Goal: Task Accomplishment & Management: Use online tool/utility

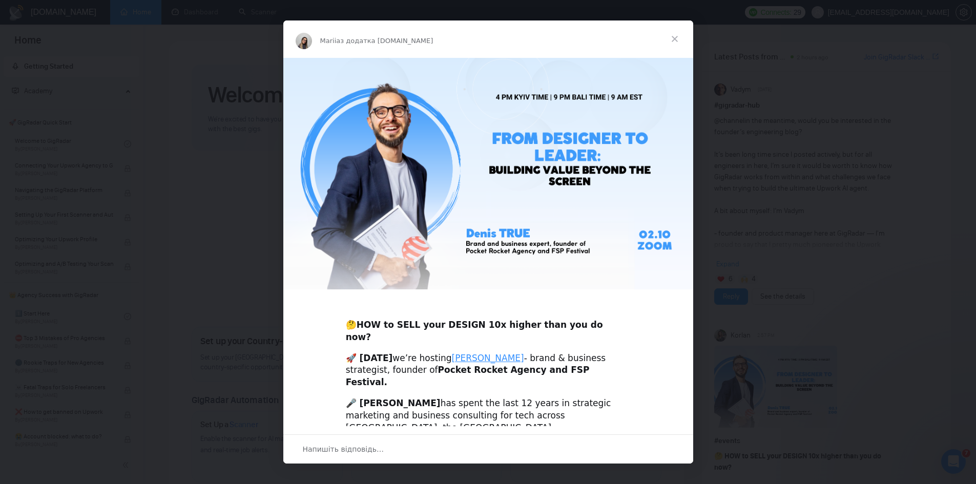
click at [684, 38] on span "Закрити" at bounding box center [674, 38] width 37 height 37
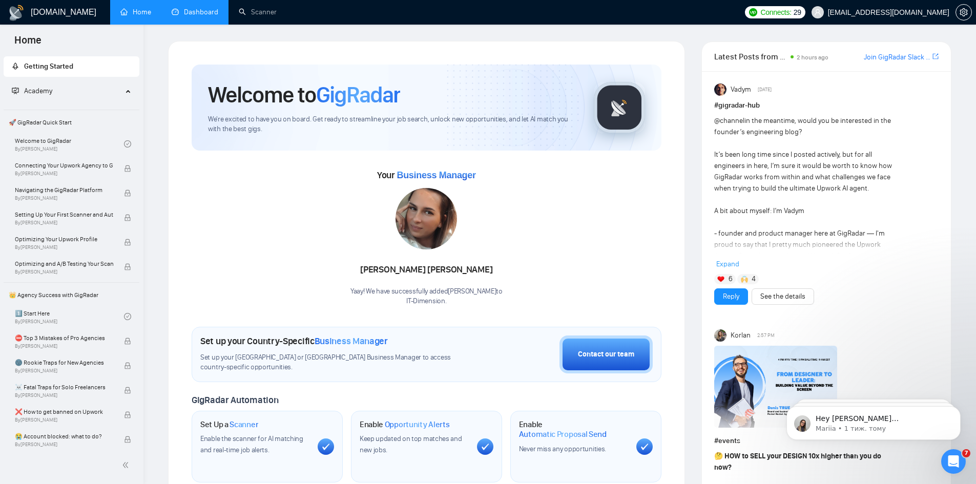
click at [202, 8] on link "Dashboard" at bounding box center [195, 12] width 47 height 9
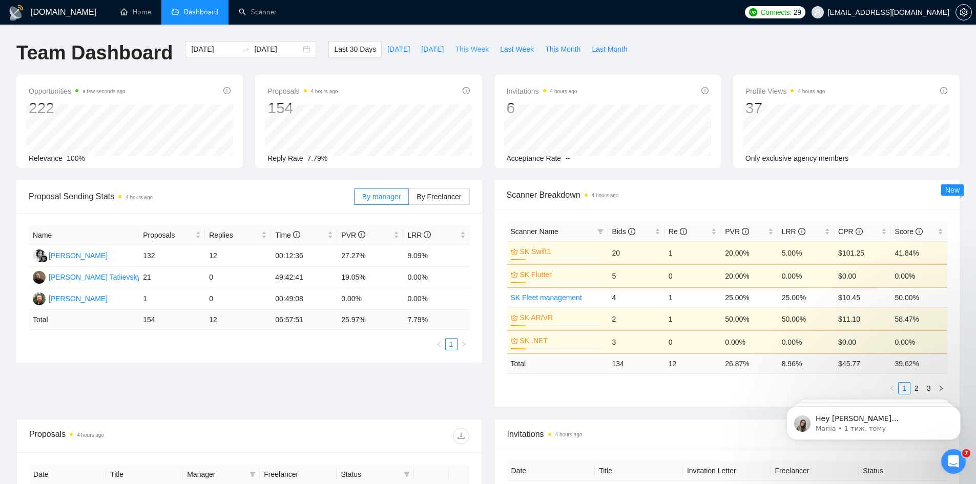
click at [483, 50] on button "This Week" at bounding box center [471, 49] width 45 height 16
type input "[DATE]"
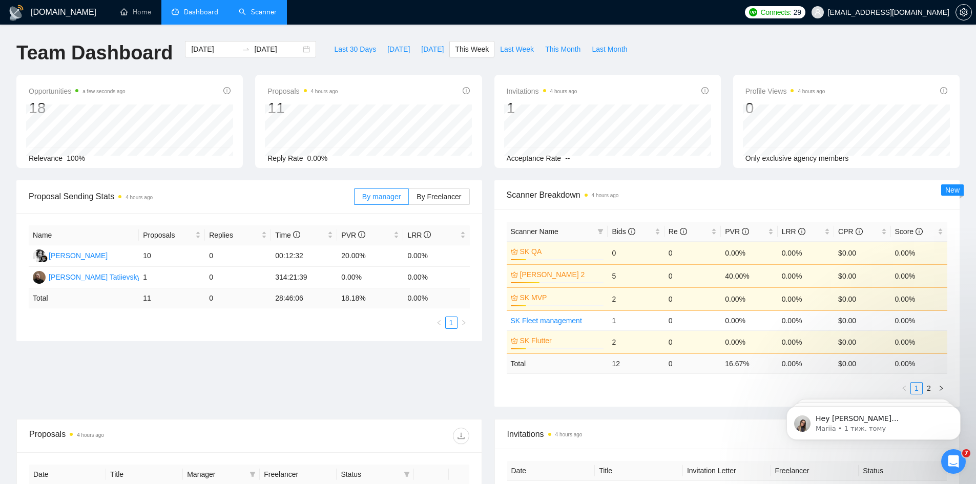
click at [252, 9] on link "Scanner" at bounding box center [258, 12] width 38 height 9
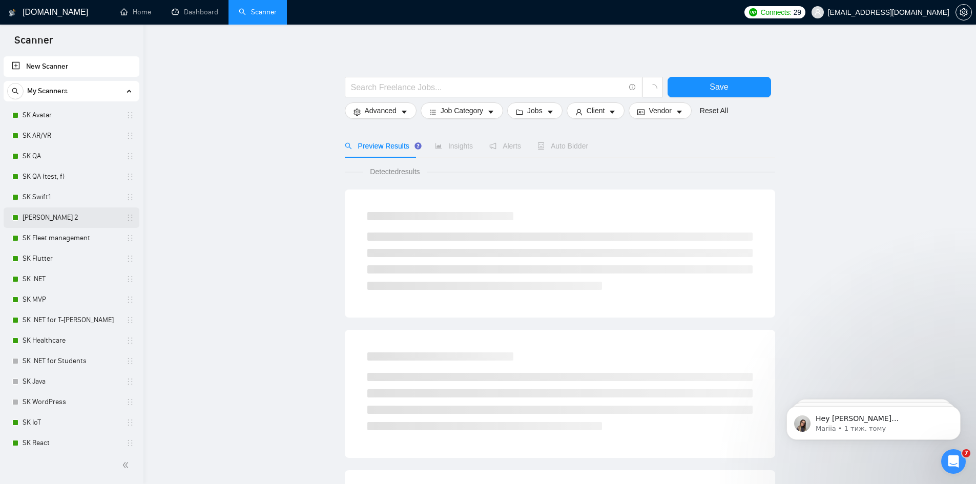
click at [41, 214] on link "[PERSON_NAME] 2" at bounding box center [71, 218] width 97 height 20
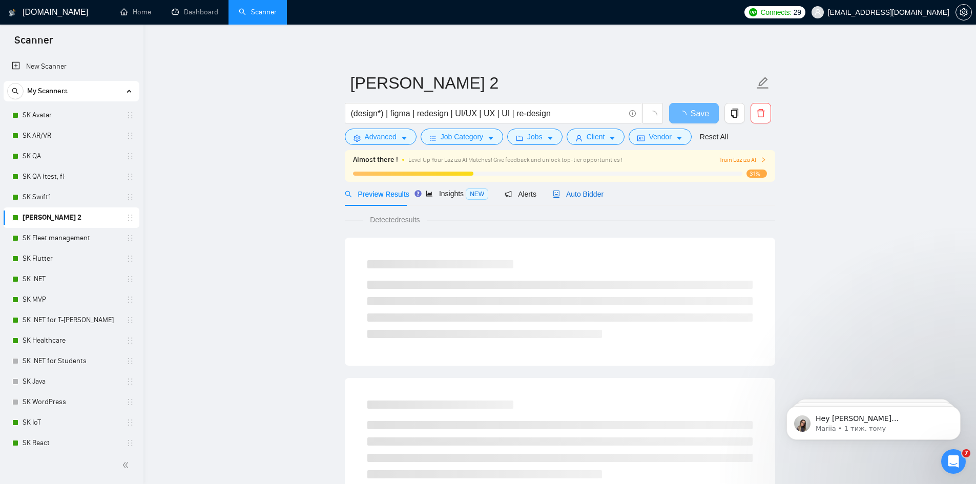
click at [580, 190] on span "Auto Bidder" at bounding box center [578, 194] width 51 height 8
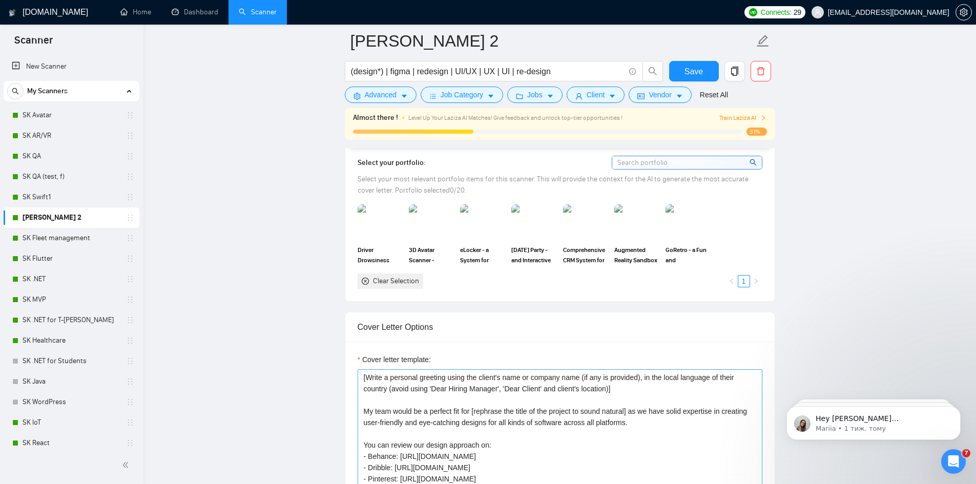
scroll to position [1025, 0]
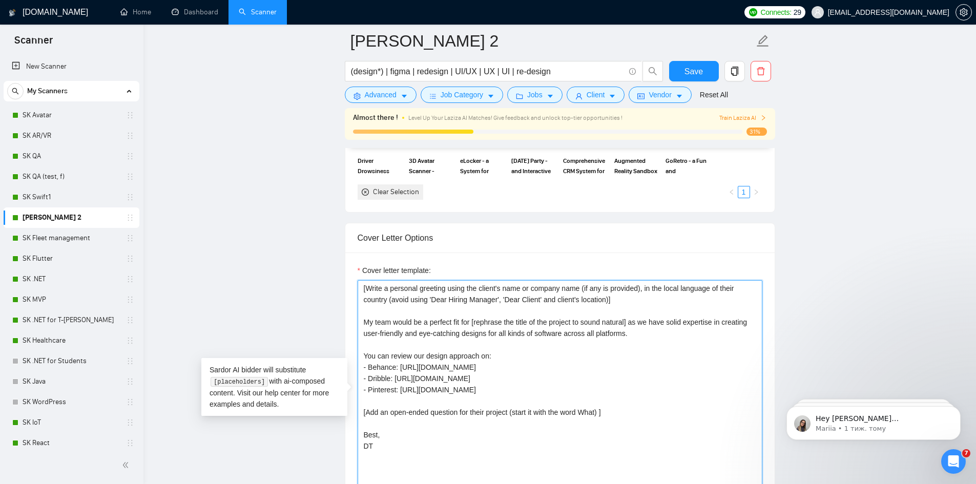
drag, startPoint x: 540, startPoint y: 365, endPoint x: 335, endPoint y: 356, distance: 205.7
click at [333, 357] on main "[PERSON_NAME] 2 (design*) | figma | redesign | UI/UX | UX | UI | re-design Save…" at bounding box center [560, 485] width 800 height 2939
